Goal: Find specific page/section: Find specific page/section

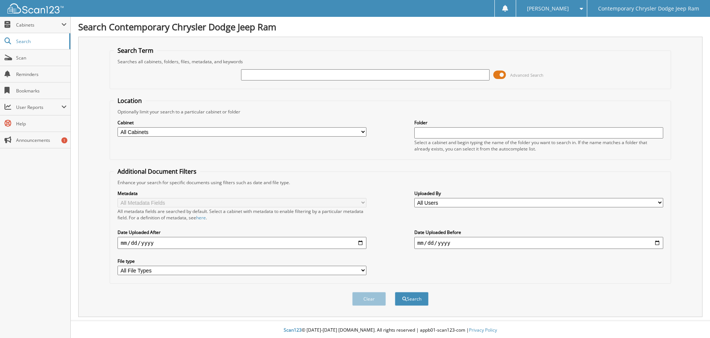
click at [266, 76] on input "text" at bounding box center [365, 74] width 249 height 11
type input "94508"
click at [395, 292] on button "Search" at bounding box center [412, 299] width 34 height 14
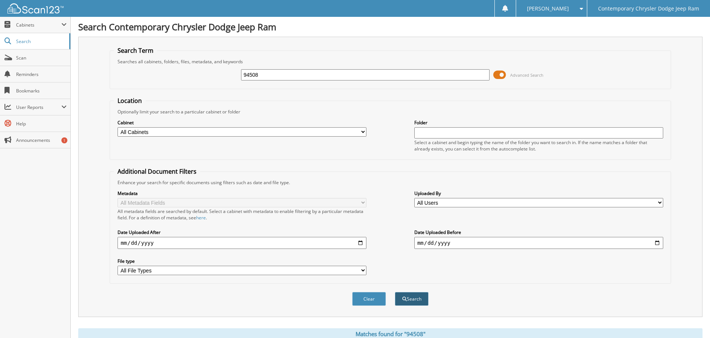
click at [405, 298] on span "submit" at bounding box center [405, 299] width 4 height 4
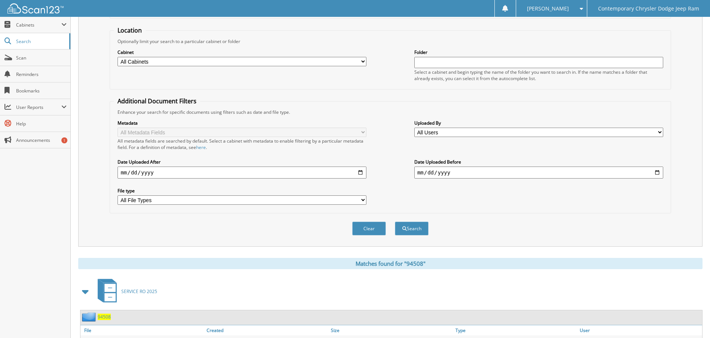
scroll to position [187, 0]
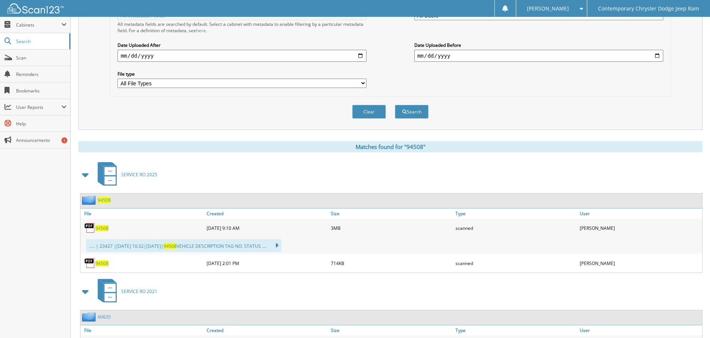
click at [103, 230] on span "94508" at bounding box center [101, 228] width 13 height 6
